Goal: Task Accomplishment & Management: Manage account settings

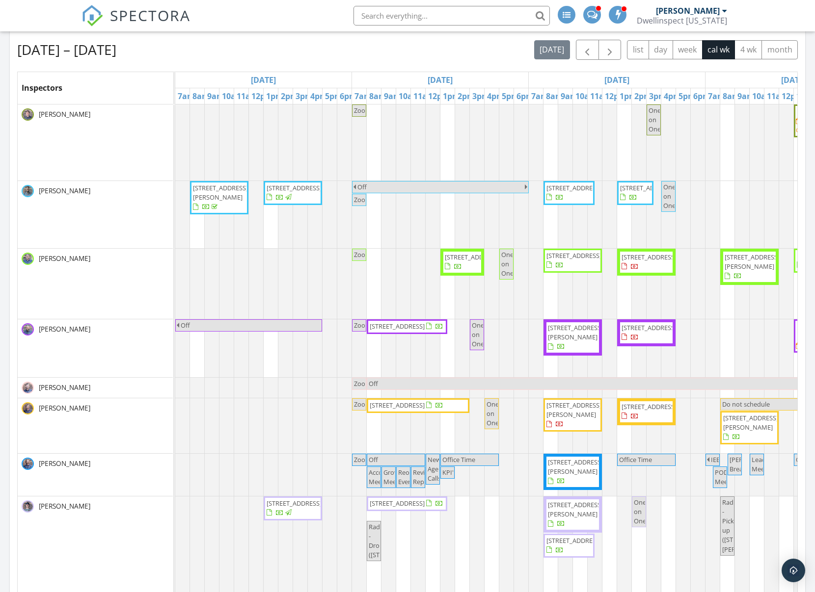
scroll to position [2293, 815]
click at [423, 16] on input "text" at bounding box center [451, 16] width 196 height 20
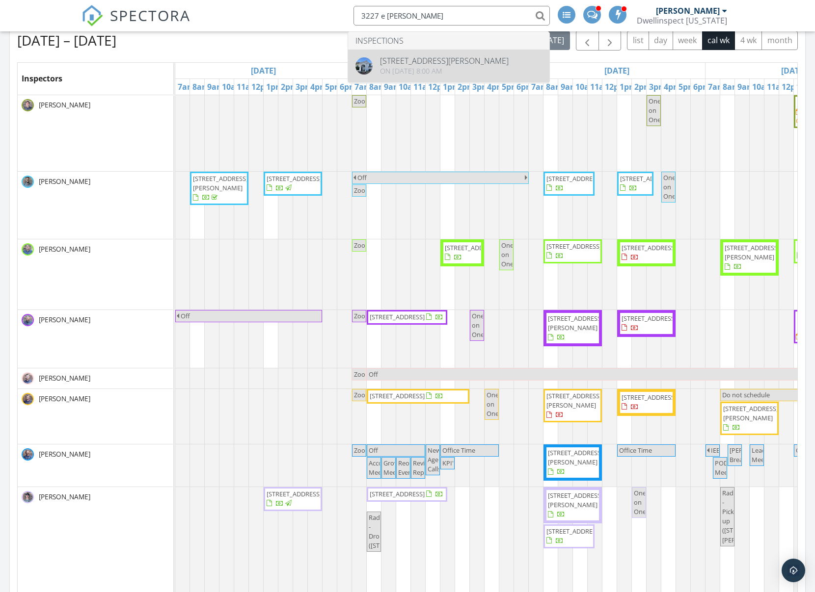
scroll to position [440, 0]
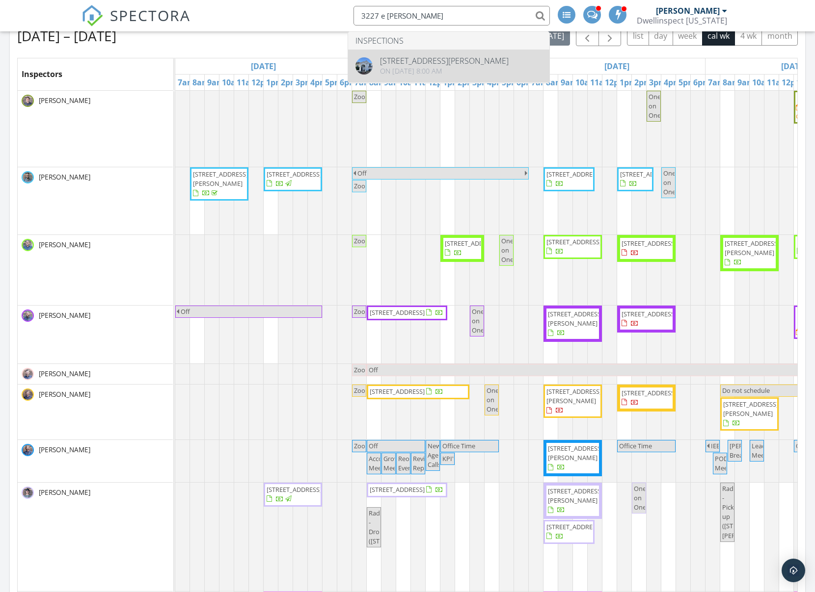
type input "3227 e clark"
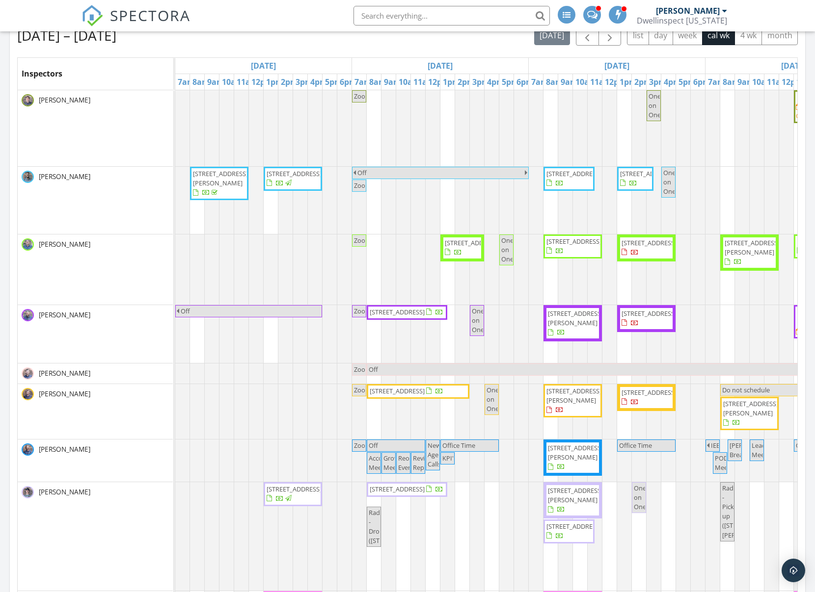
scroll to position [443, 0]
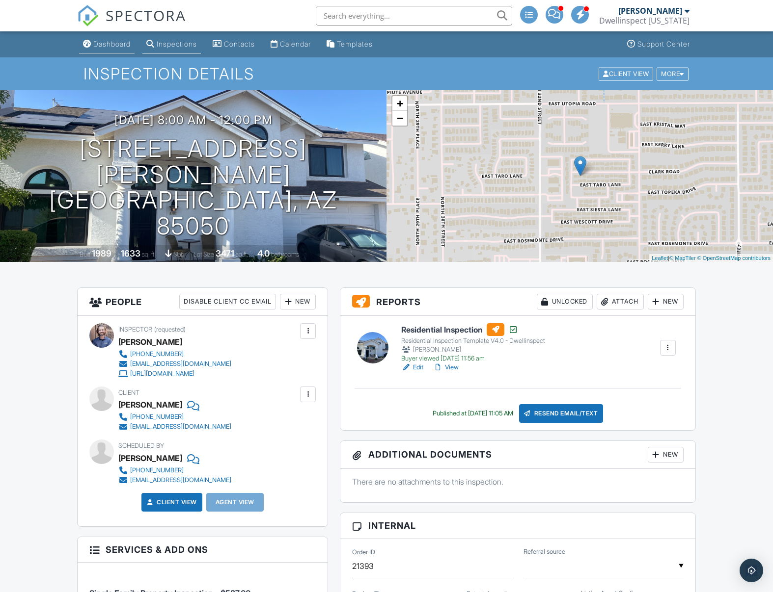
click at [116, 43] on div "Dashboard" at bounding box center [111, 44] width 37 height 8
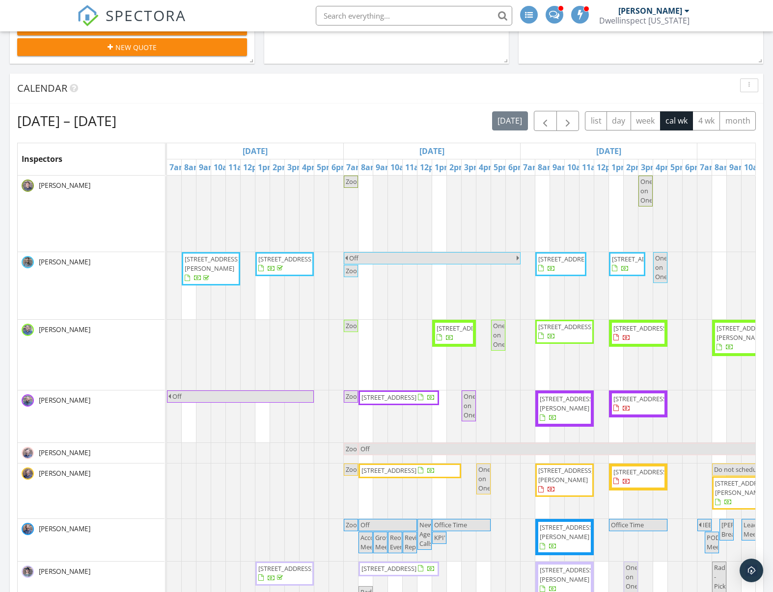
scroll to position [360, 0]
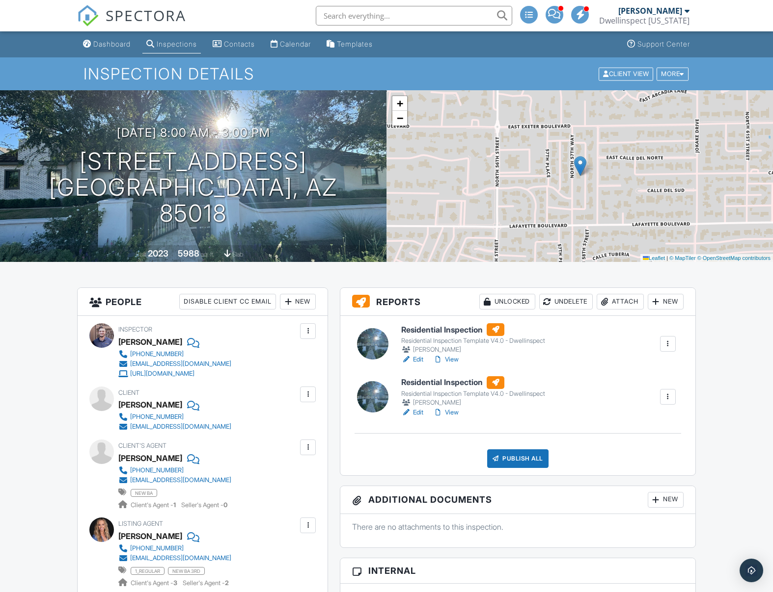
click at [669, 341] on div at bounding box center [668, 344] width 10 height 10
click at [618, 441] on div "Delete" at bounding box center [625, 439] width 21 height 11
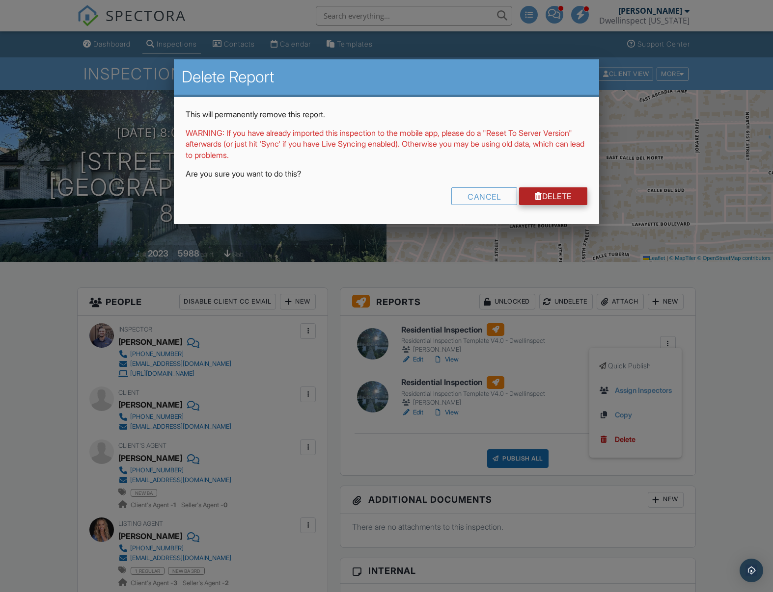
click at [536, 194] on div at bounding box center [538, 196] width 7 height 8
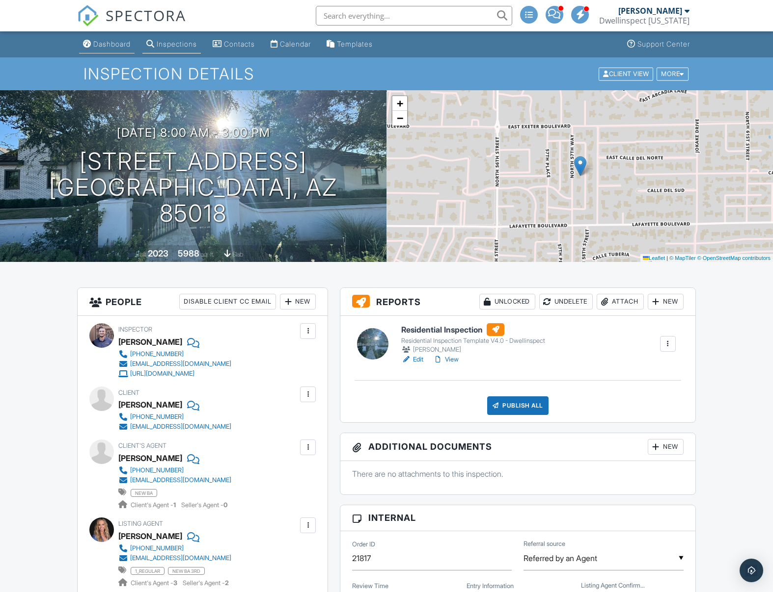
click at [105, 44] on div "Dashboard" at bounding box center [111, 44] width 37 height 8
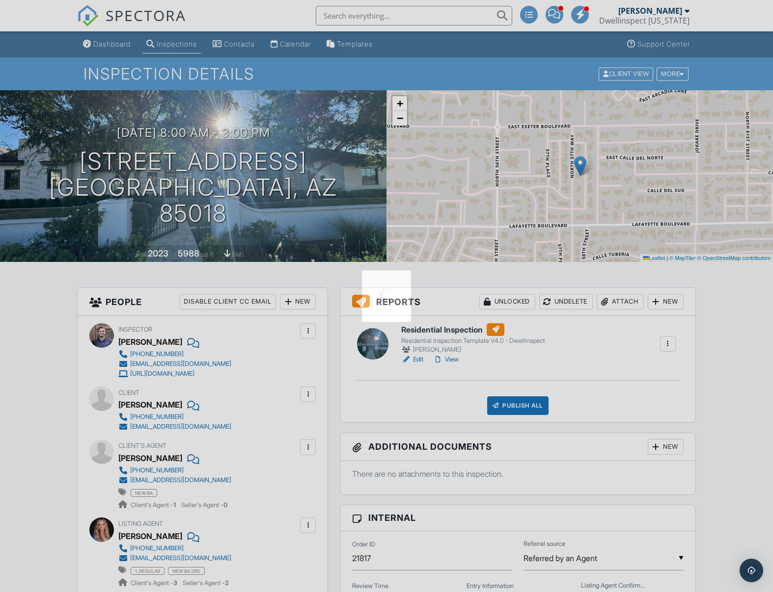
scroll to position [1, 0]
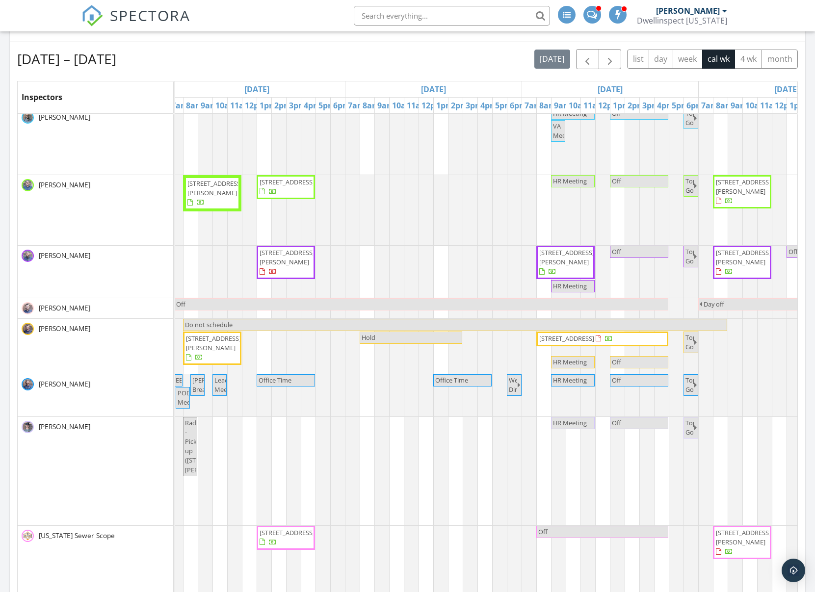
scroll to position [0, 560]
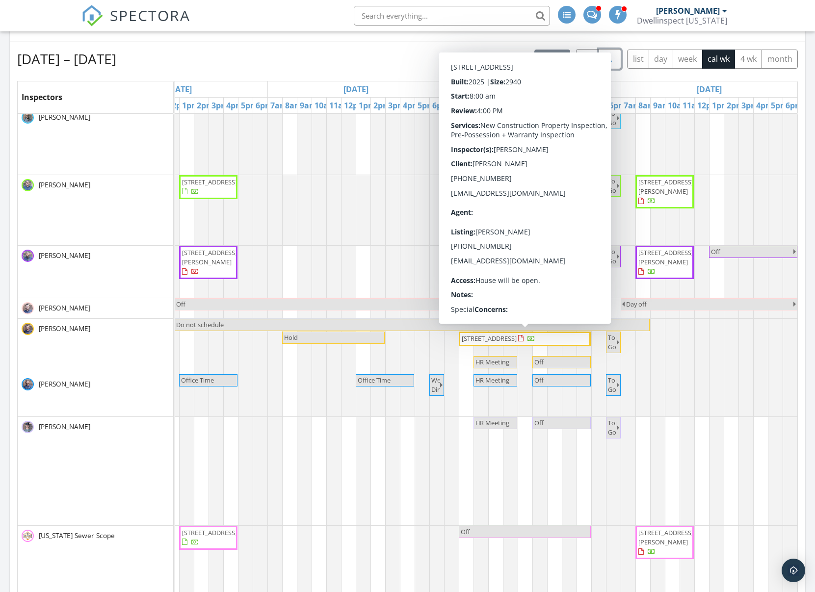
click at [614, 62] on span "button" at bounding box center [610, 60] width 12 height 12
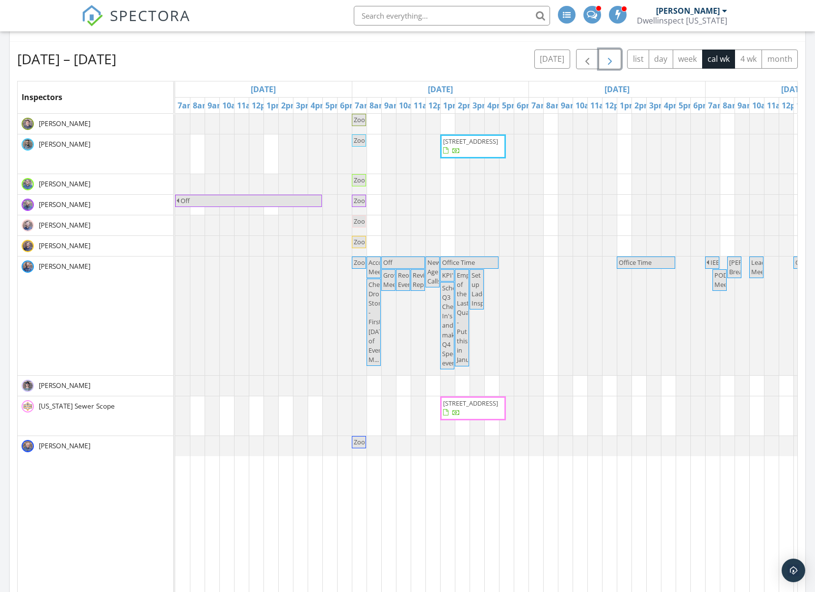
click at [372, 246] on div "Zoom Off Zoom 1520 W Encanto Blvd , Phoenix 85007 Zoom Unnamed Event Off Zoom" at bounding box center [793, 371] width 1237 height 514
click at [368, 222] on link "Event" at bounding box center [373, 220] width 51 height 16
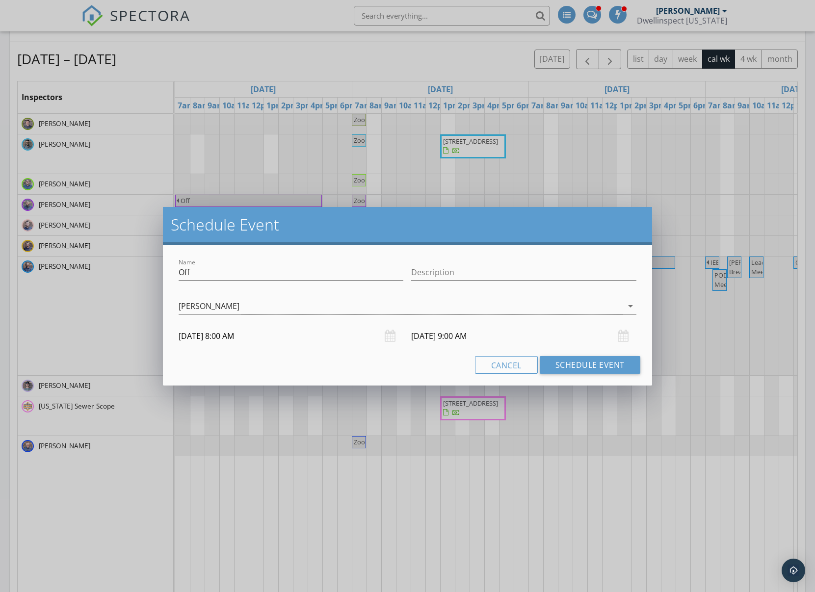
click at [528, 340] on input "10/06/2025 9:00 AM" at bounding box center [523, 336] width 225 height 24
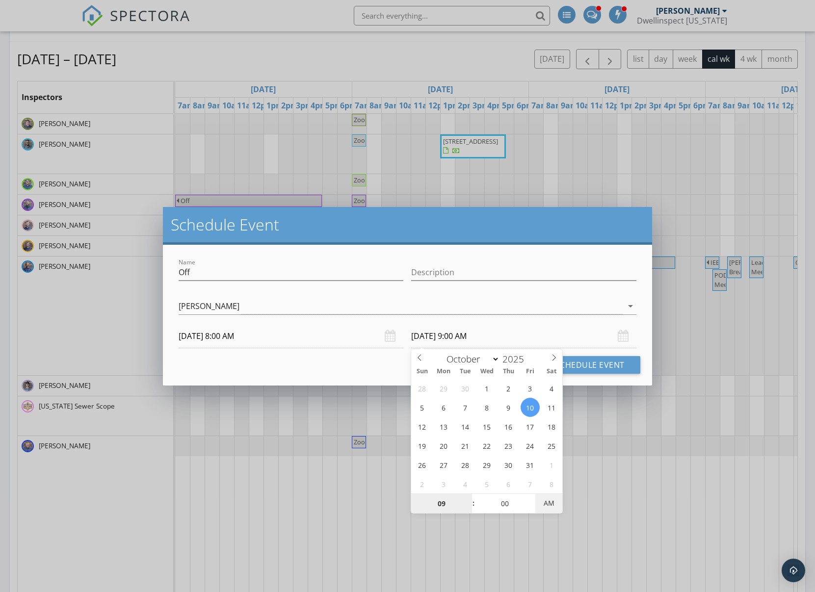
type input "10/10/2025 9:00 PM"
click at [549, 503] on span "AM" at bounding box center [549, 504] width 27 height 20
click at [596, 367] on button "Schedule Event" at bounding box center [590, 365] width 101 height 18
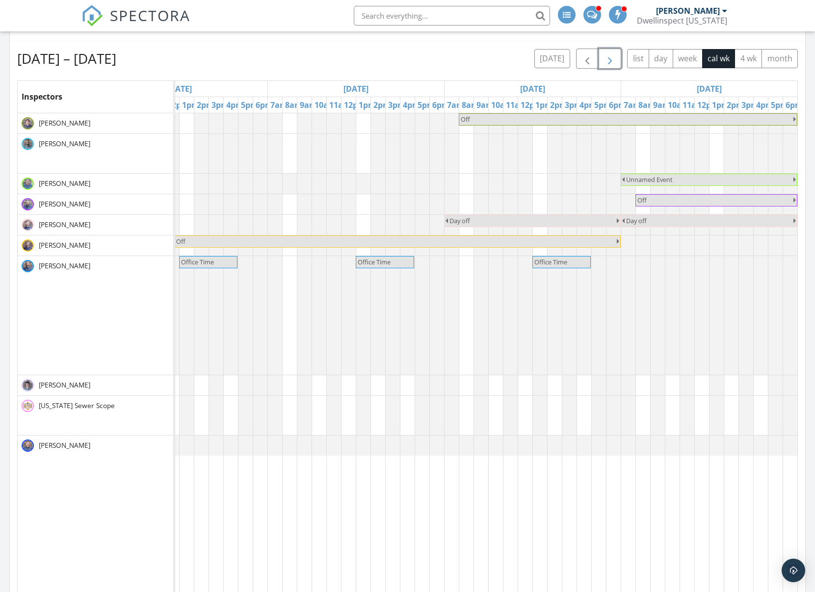
click at [606, 62] on span "button" at bounding box center [610, 59] width 12 height 12
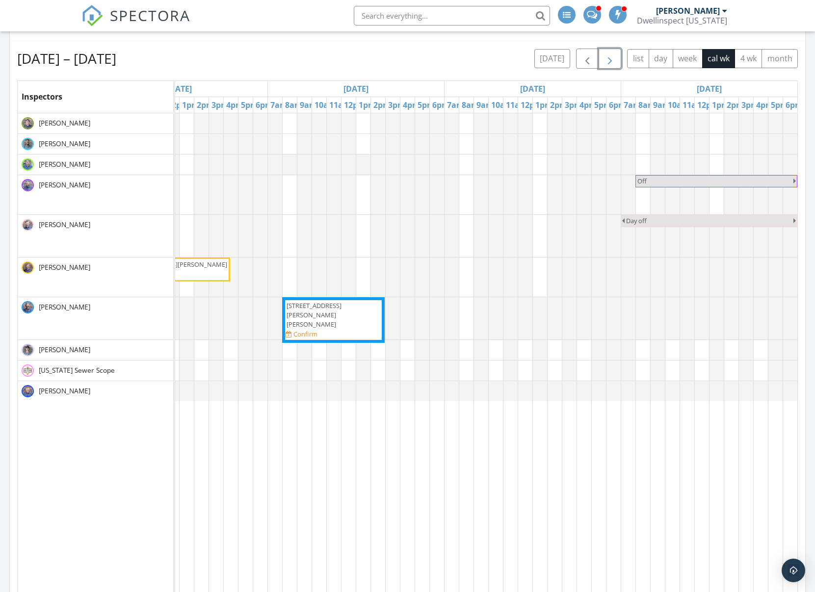
click at [613, 58] on span "button" at bounding box center [610, 59] width 12 height 12
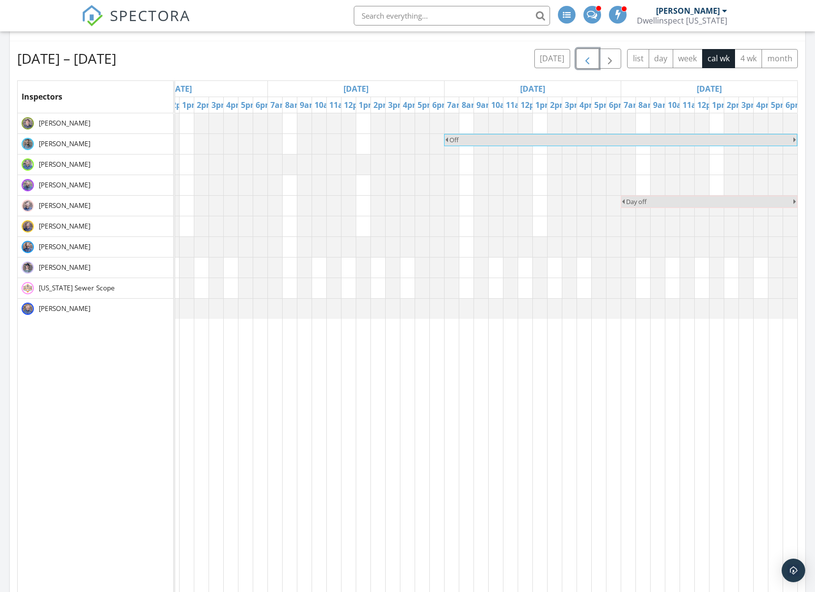
click at [590, 61] on span "button" at bounding box center [588, 59] width 12 height 12
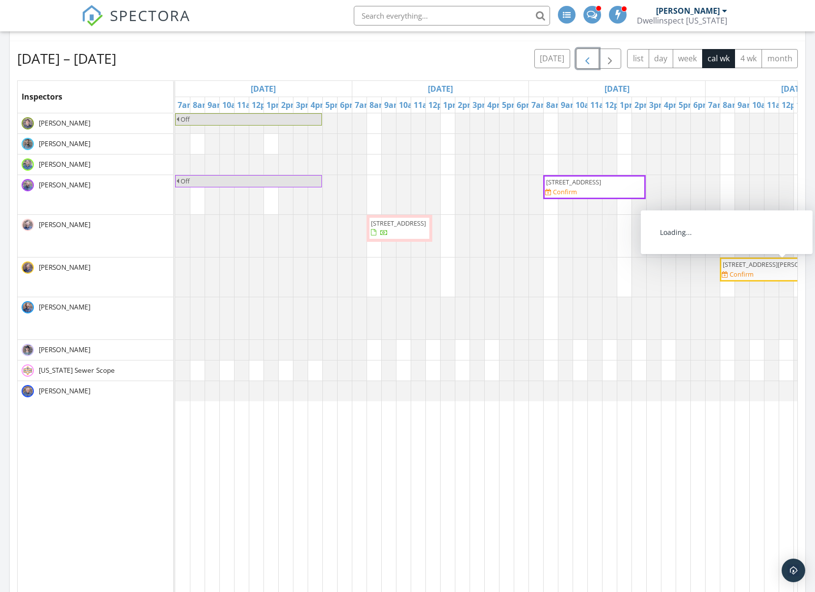
click at [731, 269] on span "16775 W Magdalena Ln, Goodyear 85338" at bounding box center [775, 264] width 107 height 9
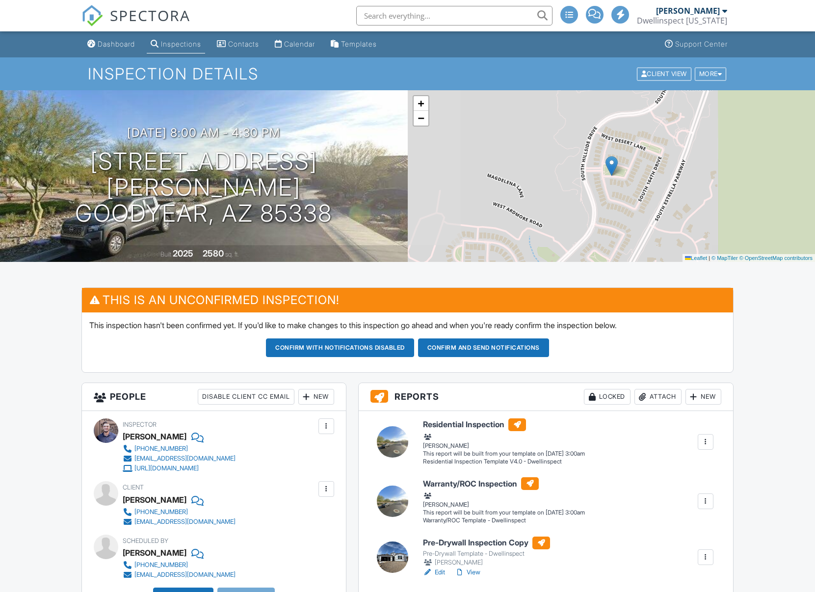
click at [318, 397] on div "New" at bounding box center [316, 397] width 36 height 16
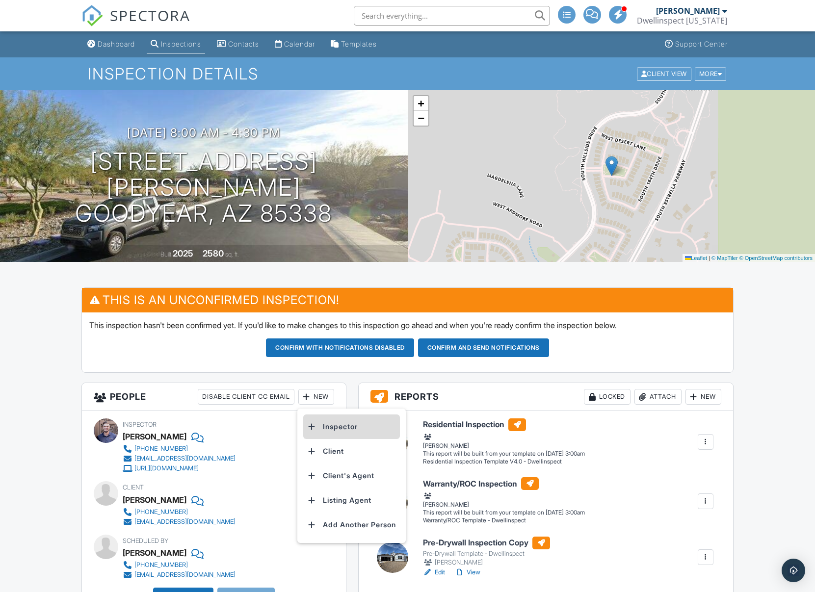
click at [326, 429] on li "Inspector" at bounding box center [351, 427] width 97 height 25
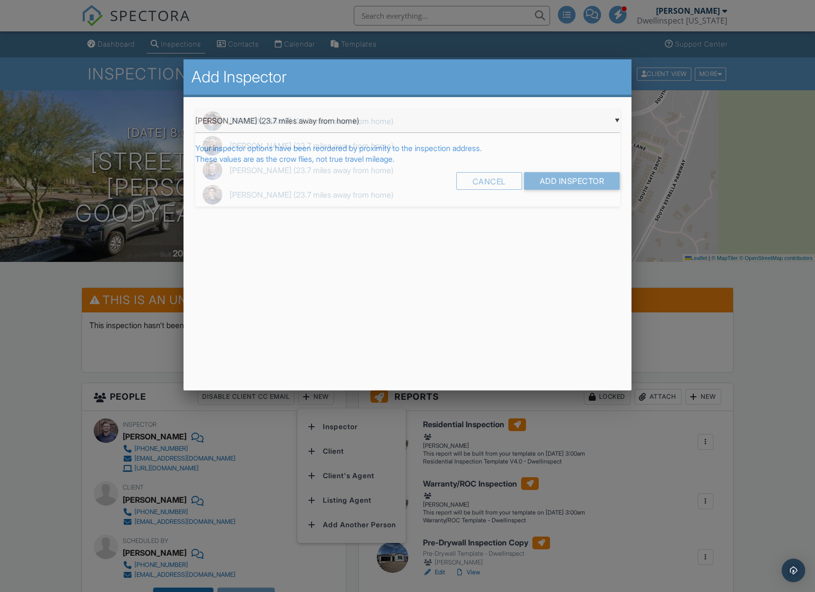
click at [304, 128] on div "▼ Luke Harshman (23.7 miles away from home) Luke Harshman (23.7 miles away from…" at bounding box center [407, 121] width 425 height 24
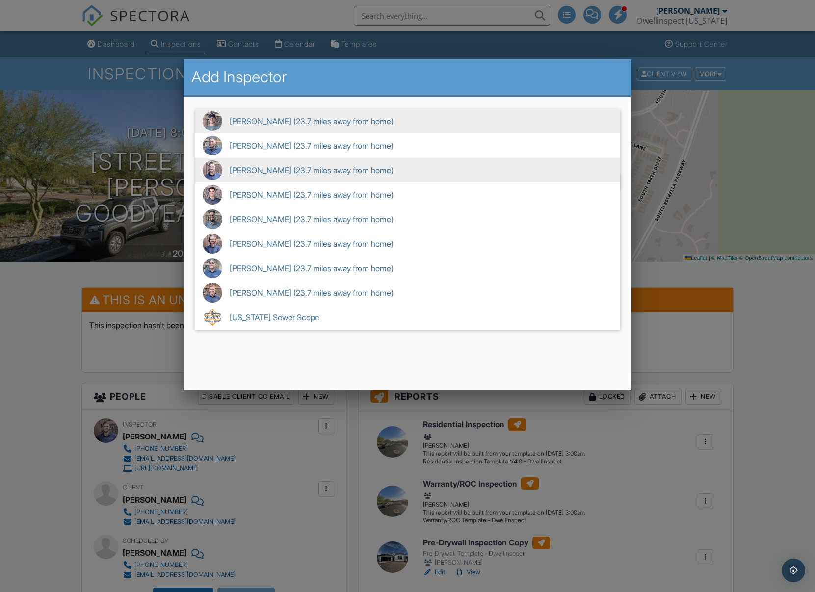
click at [265, 168] on span "Zach Bocker (23.7 miles away from home)" at bounding box center [407, 170] width 425 height 25
type input "Zach Bocker (23.7 miles away from home)"
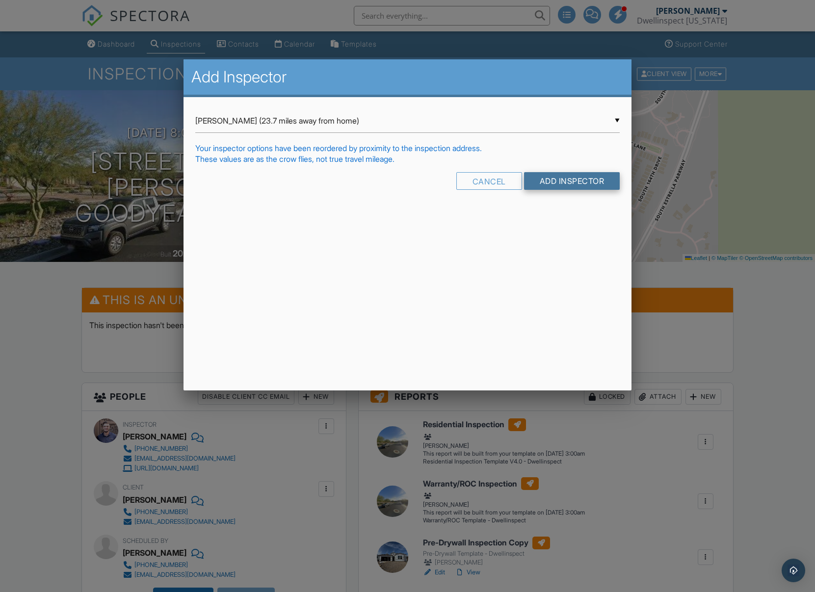
click at [553, 182] on input "Add Inspector" at bounding box center [572, 181] width 96 height 18
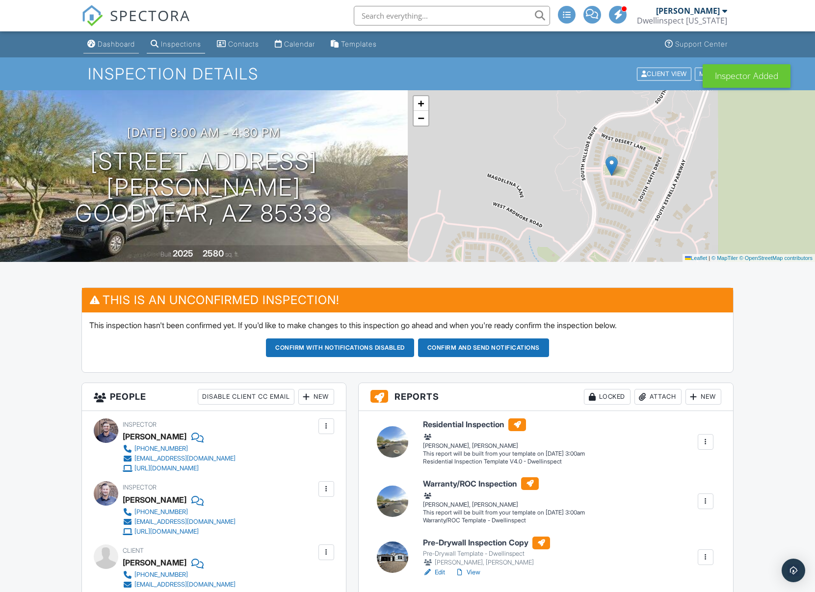
click at [117, 44] on div "Dashboard" at bounding box center [116, 44] width 37 height 8
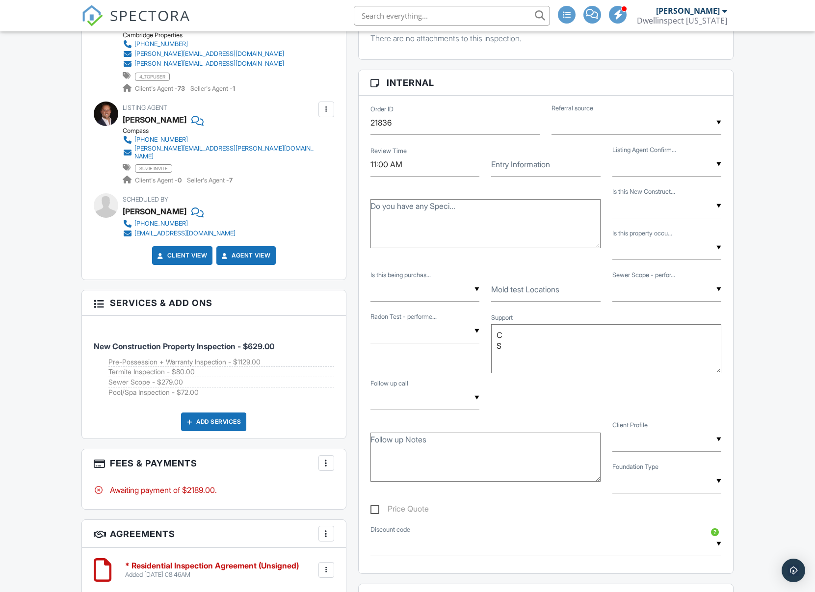
scroll to position [657, 0]
